Goal: Transaction & Acquisition: Subscribe to service/newsletter

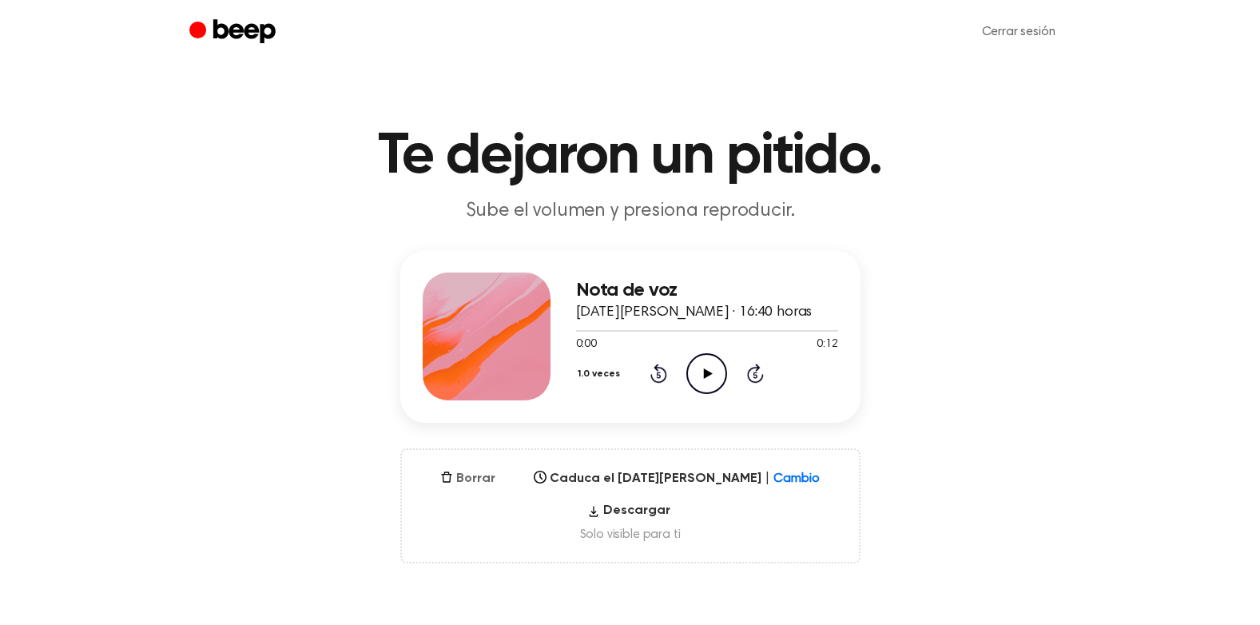
click at [479, 480] on font "Borrar" at bounding box center [475, 478] width 39 height 19
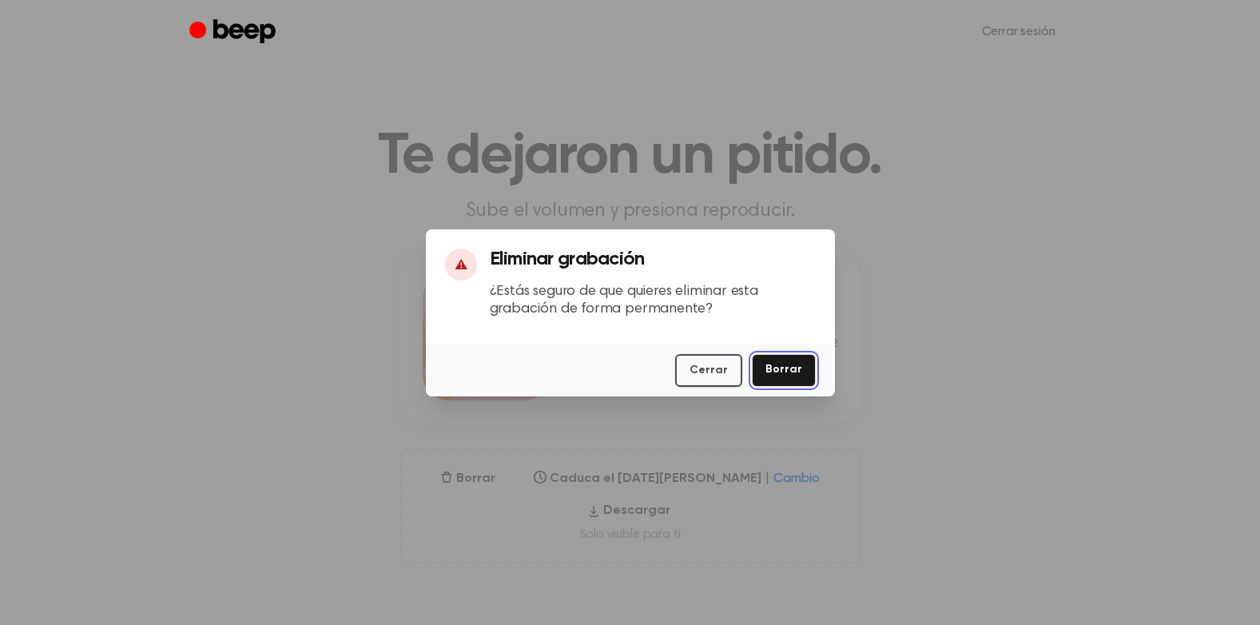
click at [791, 379] on button "Borrar" at bounding box center [784, 370] width 64 height 33
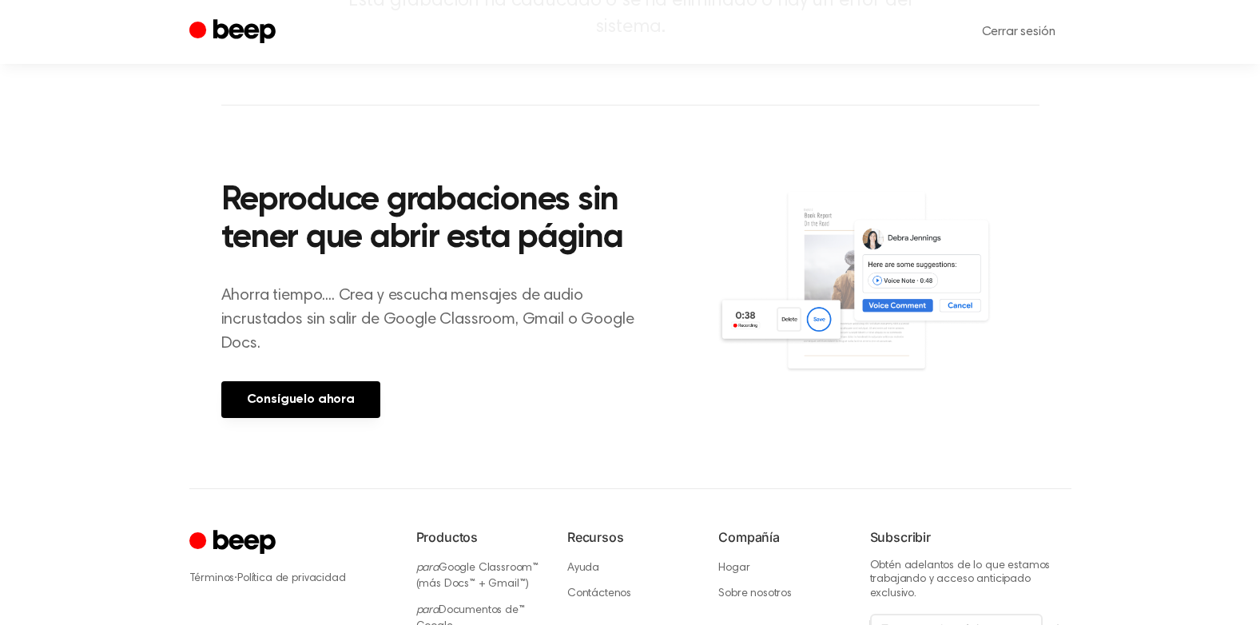
scroll to position [240, 0]
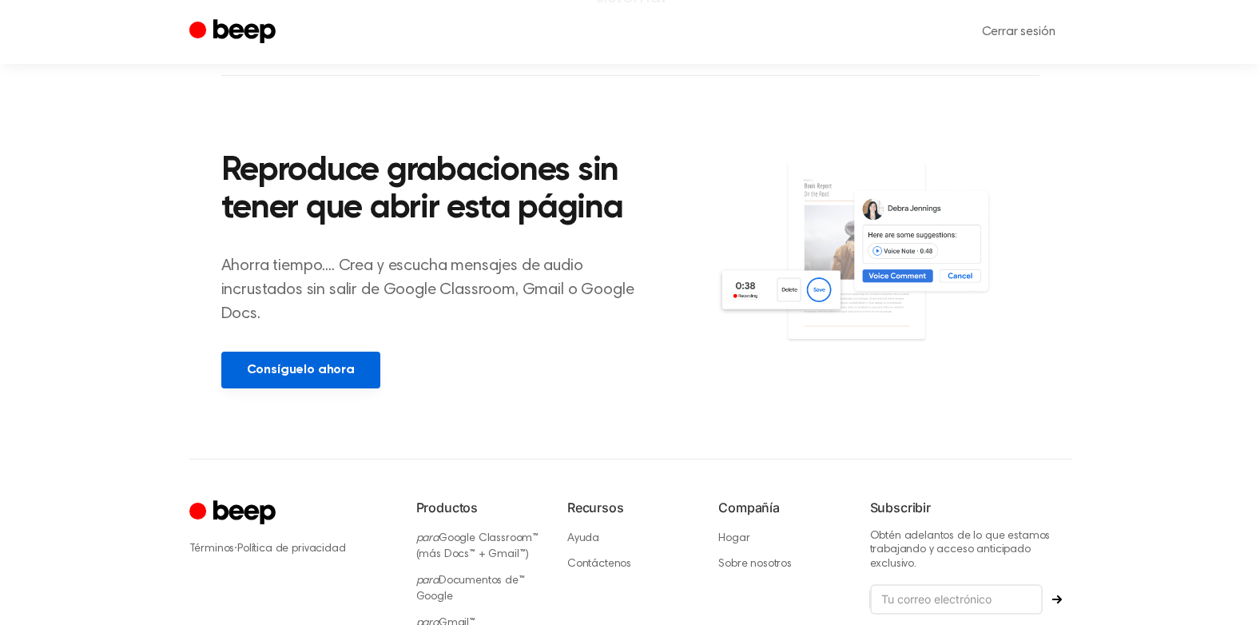
click at [305, 374] on link "Consíguelo ahora" at bounding box center [300, 370] width 159 height 37
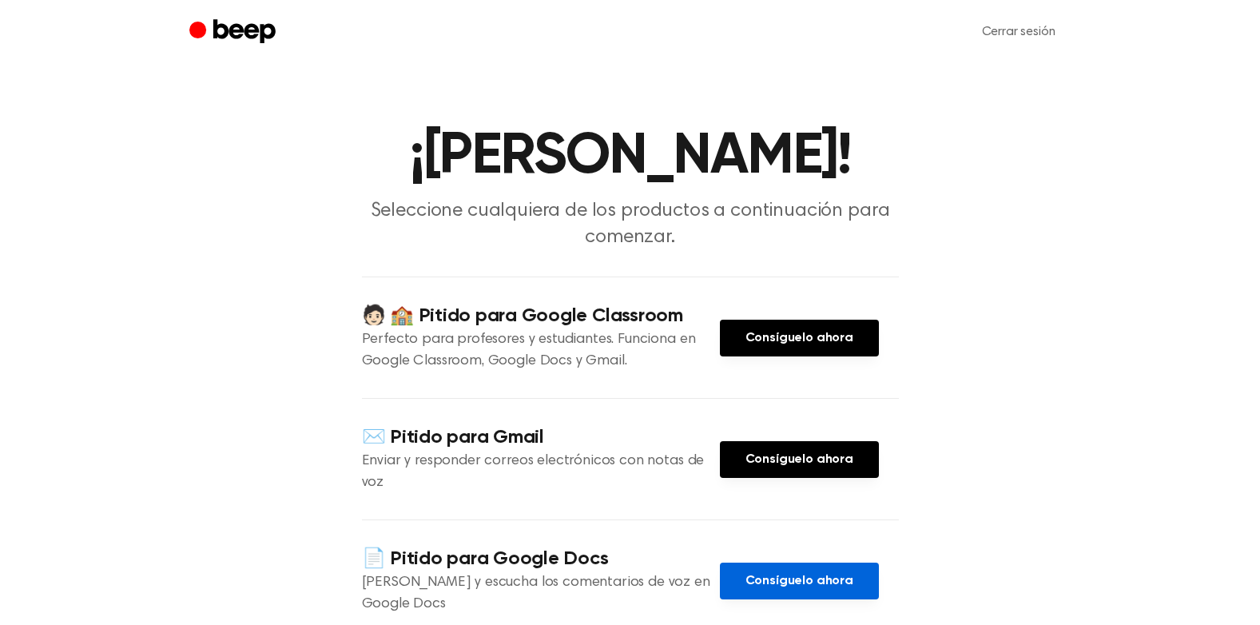
click at [793, 562] on link "Consíguelo ahora" at bounding box center [799, 580] width 159 height 37
